Goal: Register for event/course

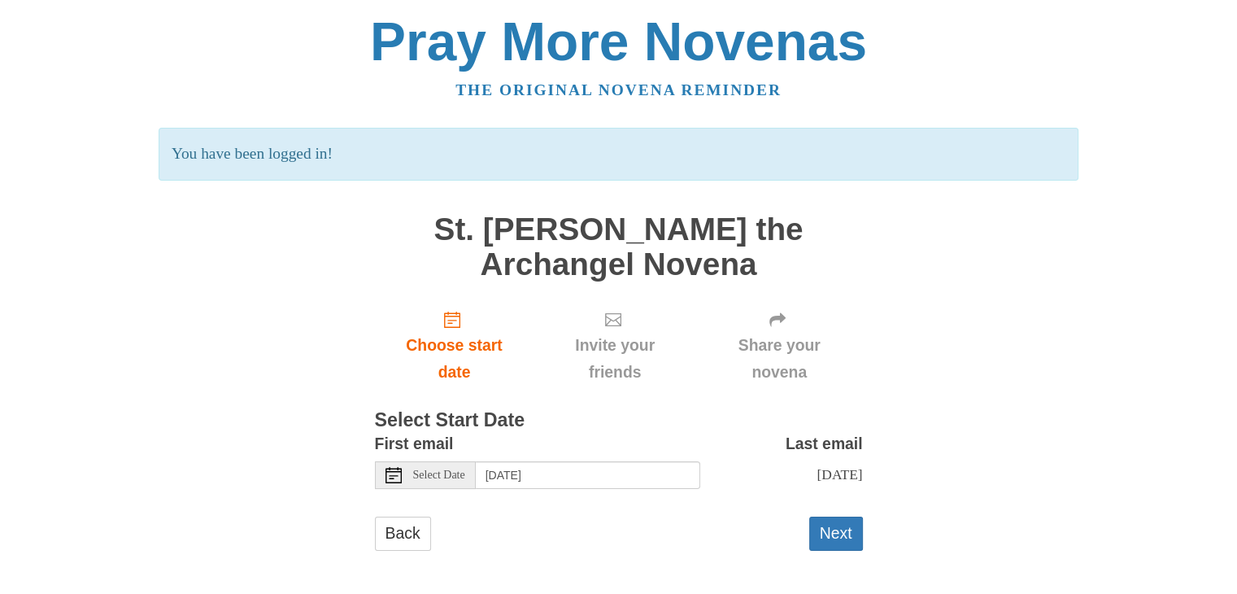
scroll to position [3, 0]
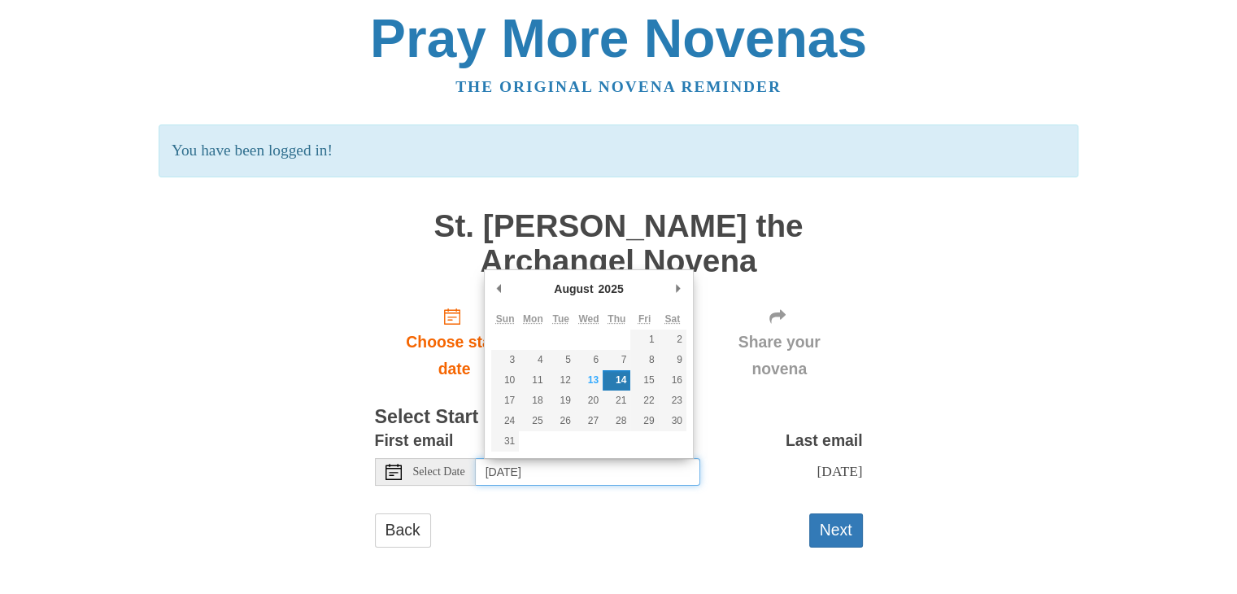
click at [622, 461] on input "Thursday, August 14th" at bounding box center [588, 472] width 225 height 28
type input "Wednesday, August 13th"
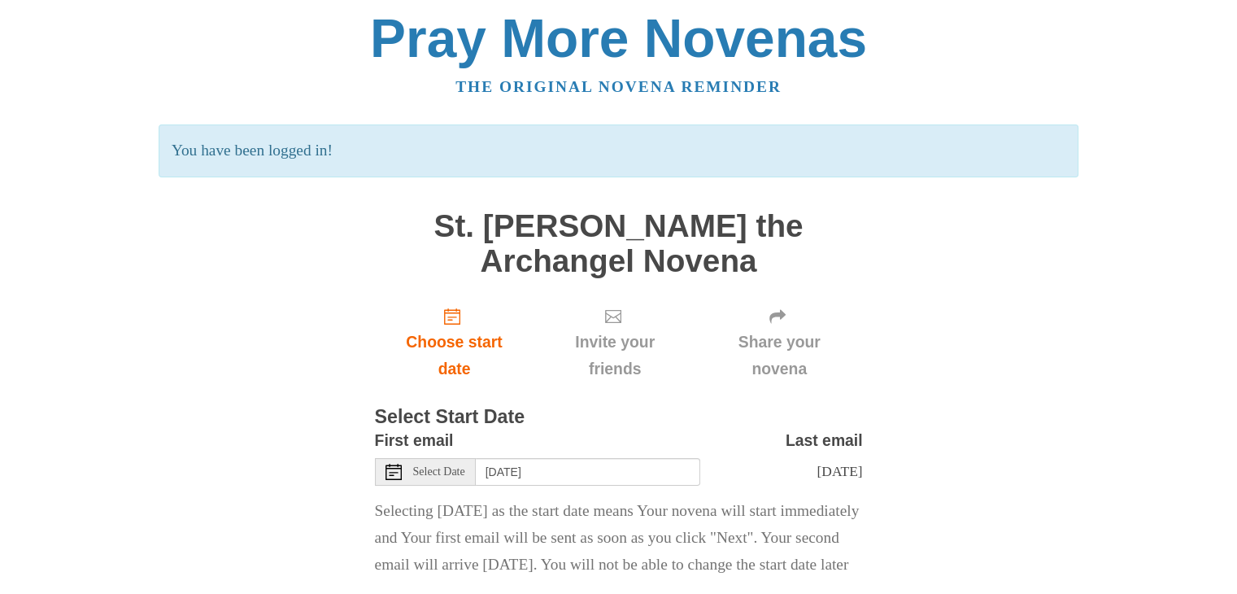
scroll to position [111, 0]
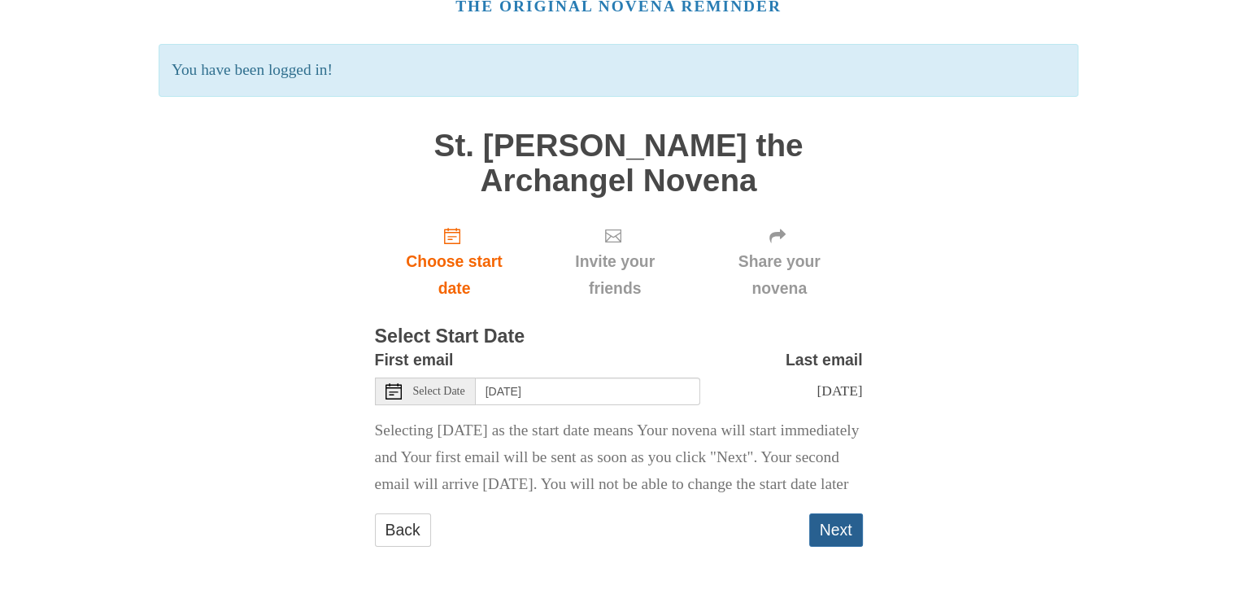
click at [832, 525] on button "Next" at bounding box center [836, 529] width 54 height 33
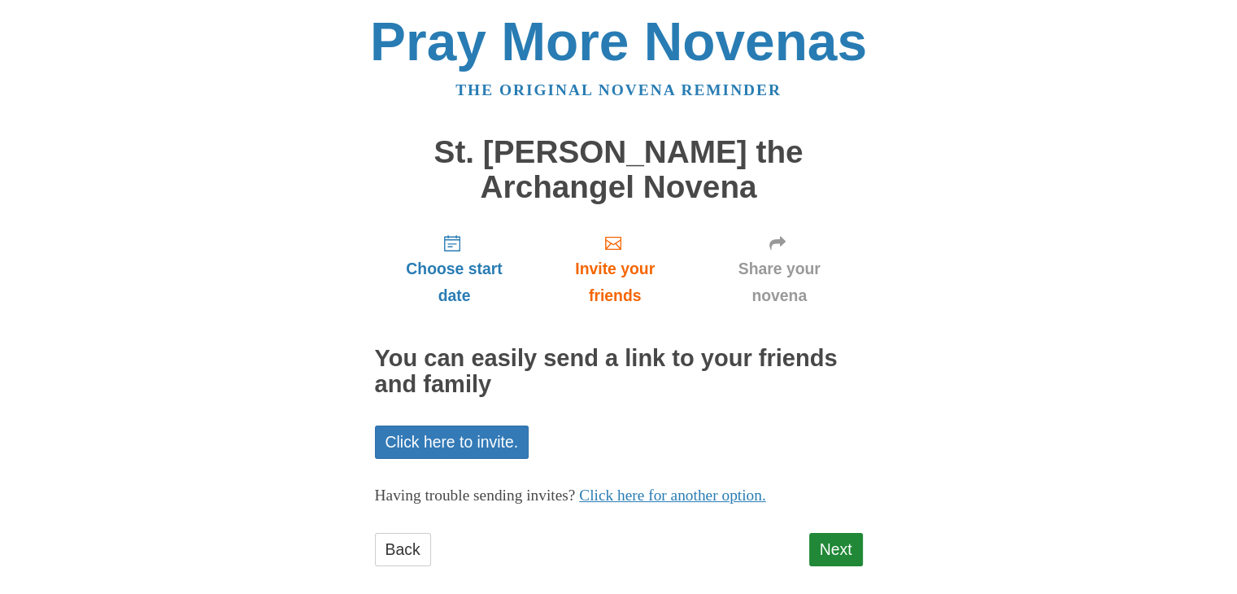
scroll to position [20, 0]
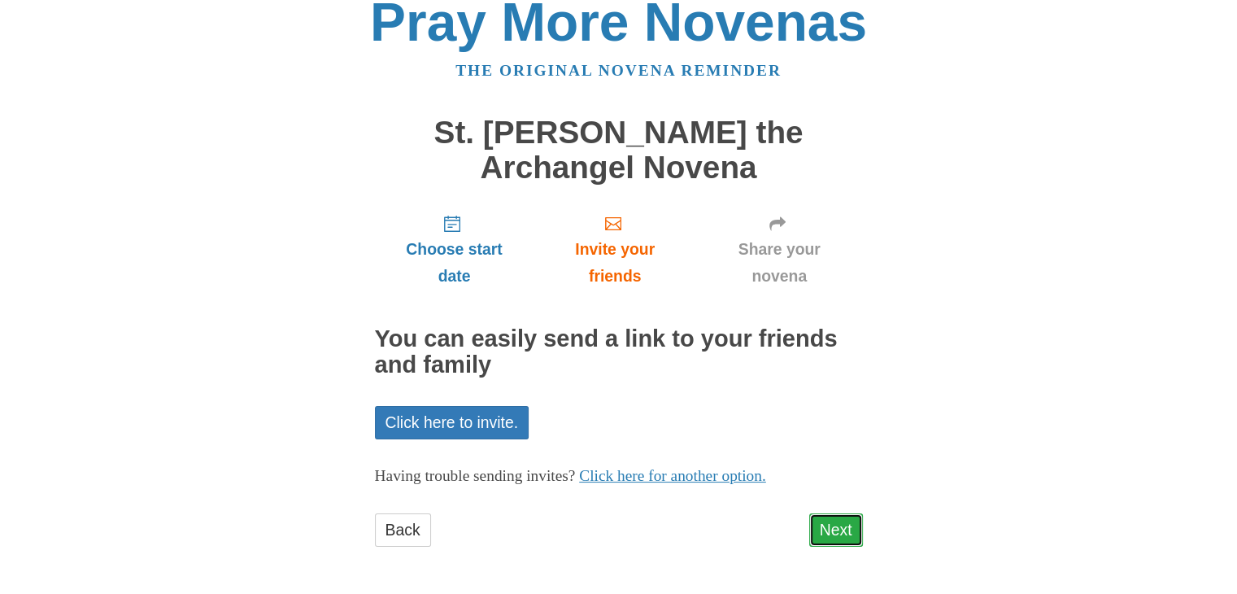
click at [837, 525] on link "Next" at bounding box center [836, 529] width 54 height 33
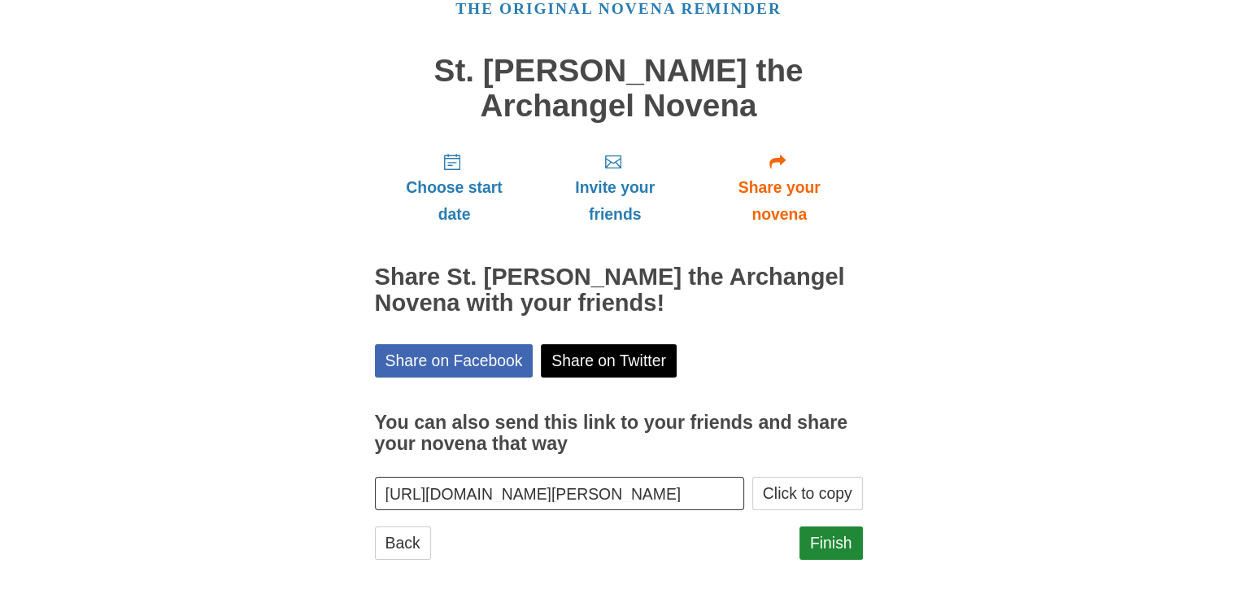
scroll to position [94, 0]
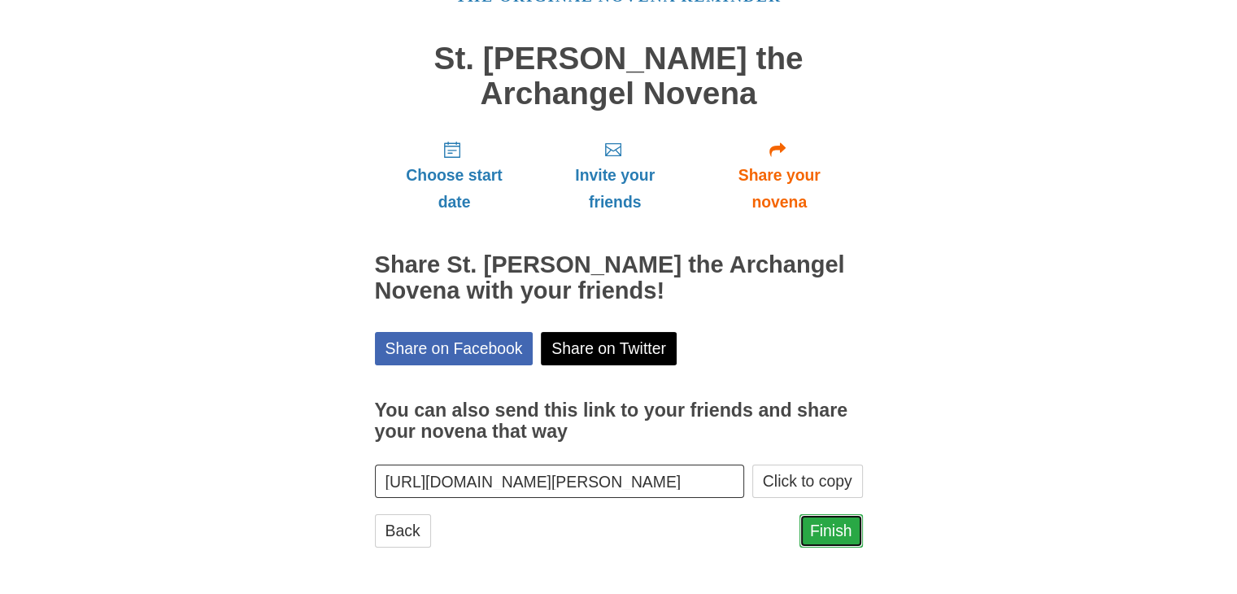
click at [827, 521] on link "Finish" at bounding box center [831, 530] width 63 height 33
